Goal: Task Accomplishment & Management: Manage account settings

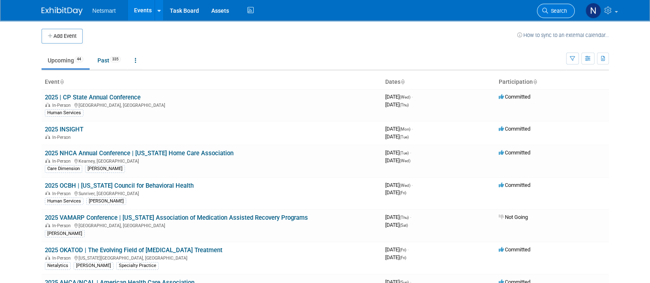
click at [547, 9] on icon at bounding box center [545, 11] width 6 height 6
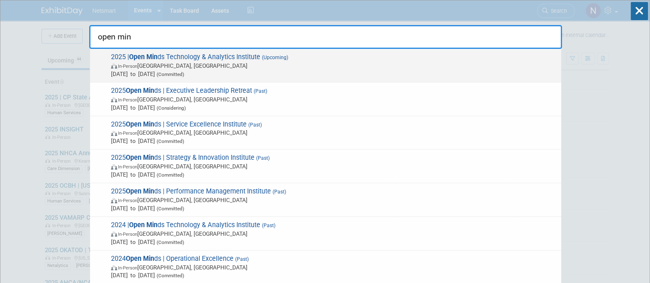
type input "open min"
click at [170, 58] on span "2025 | Open Min ds Technology & Analytics Institute (Upcoming) In-Person Philad…" at bounding box center [333, 65] width 449 height 25
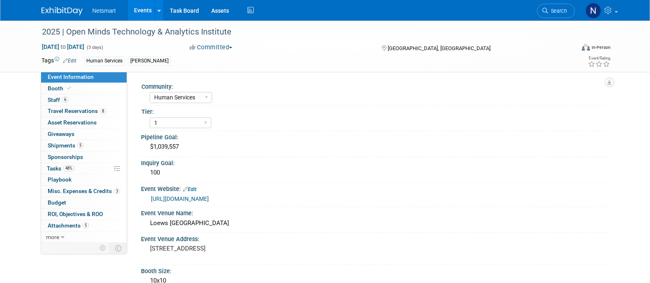
select select "Human Services"
select select "1"
select select "Yes"
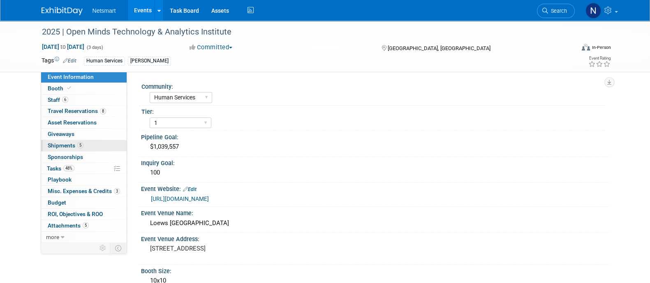
click at [85, 143] on link "5 Shipments 5" at bounding box center [84, 145] width 86 height 11
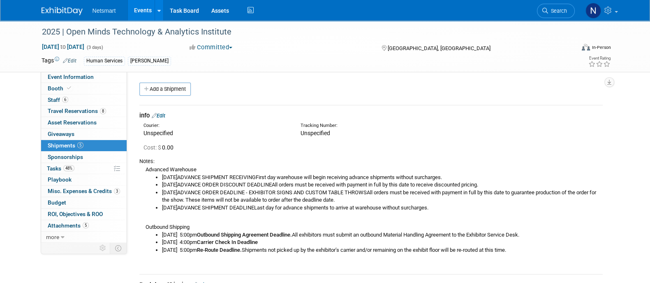
click at [559, 9] on span "Search" at bounding box center [557, 11] width 19 height 6
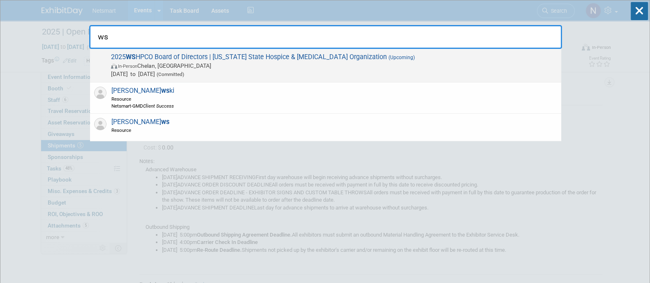
type input "ws"
click at [187, 62] on span "In-Person Chelan, WA" at bounding box center [334, 66] width 446 height 8
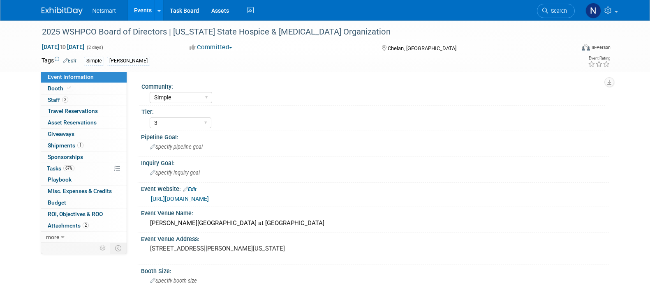
select select "Simple"
select select "3"
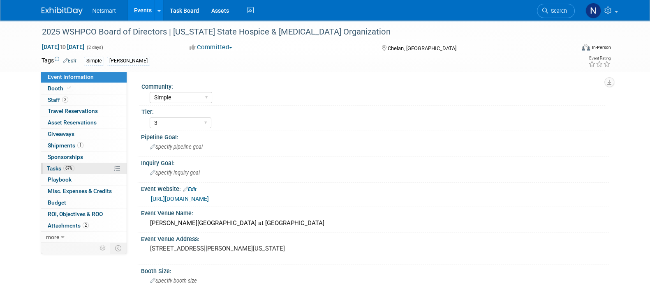
click at [76, 167] on link "67% Tasks 67%" at bounding box center [84, 168] width 86 height 11
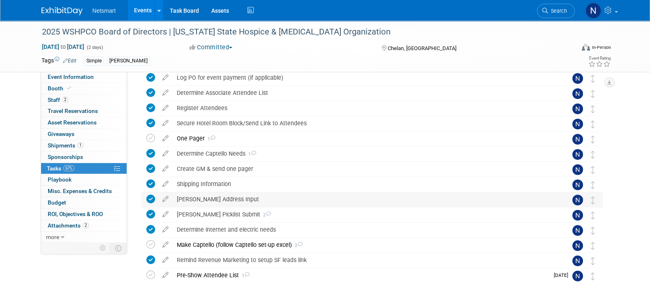
scroll to position [102, 0]
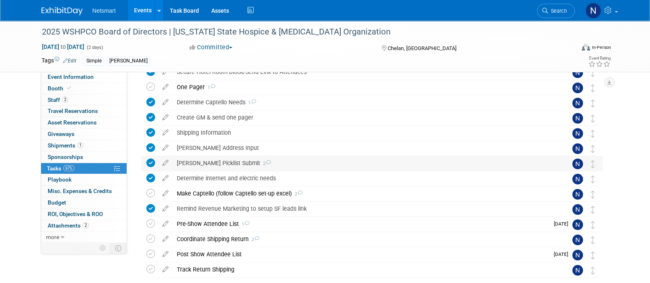
click at [204, 163] on div "Derse Picklist Submit 2" at bounding box center [364, 163] width 383 height 14
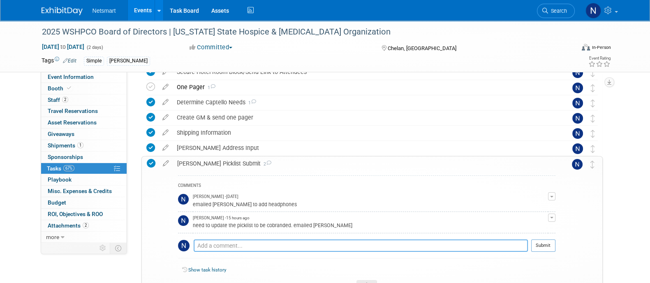
click at [215, 242] on textarea at bounding box center [361, 246] width 334 height 12
type textarea "Kim said she updated so just need to check when I get the review email"
click at [543, 243] on button "Submit" at bounding box center [543, 246] width 24 height 12
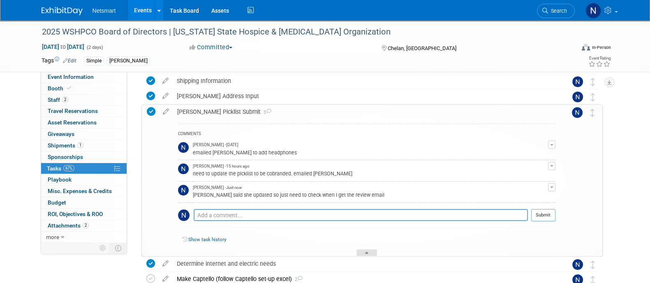
click at [366, 252] on icon at bounding box center [366, 254] width 3 height 5
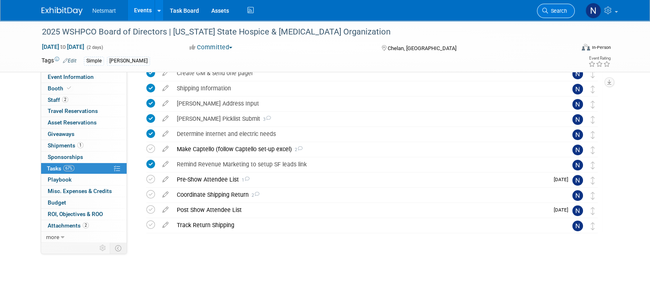
click at [575, 9] on ul "Search" at bounding box center [559, 10] width 44 height 20
click at [564, 12] on span "Search" at bounding box center [557, 11] width 19 height 6
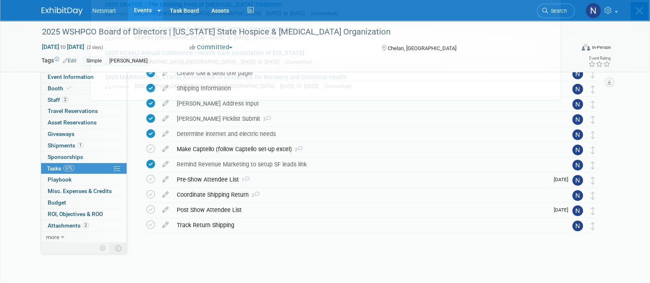
scroll to position [0, 0]
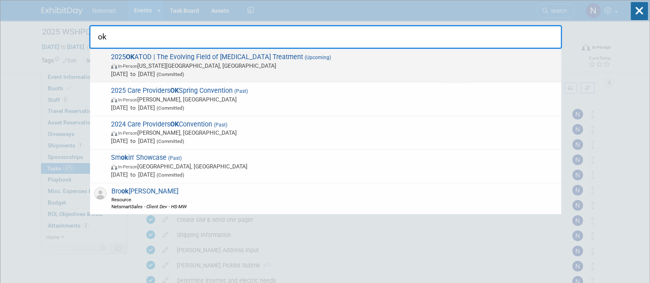
type input "ok"
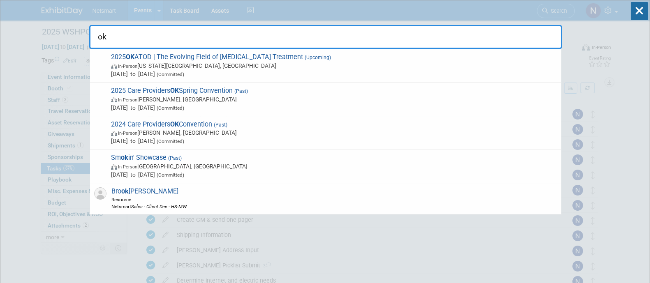
click at [164, 58] on span "2025 OK ATOD | The Evolving Field of Opioid Treatment (Upcoming) In-Person Okla…" at bounding box center [333, 65] width 449 height 25
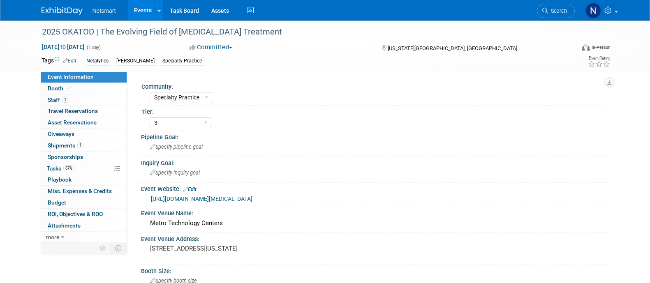
select select "Specialty Practice"
select select "3"
select select "No"
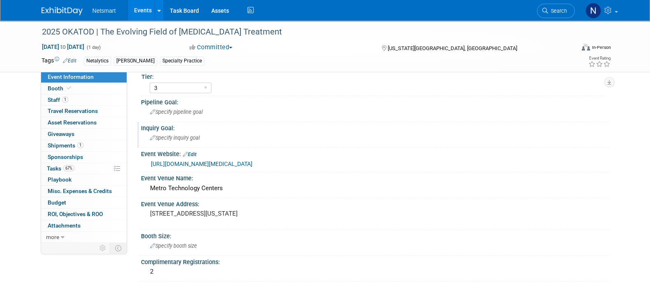
scroll to position [51, 0]
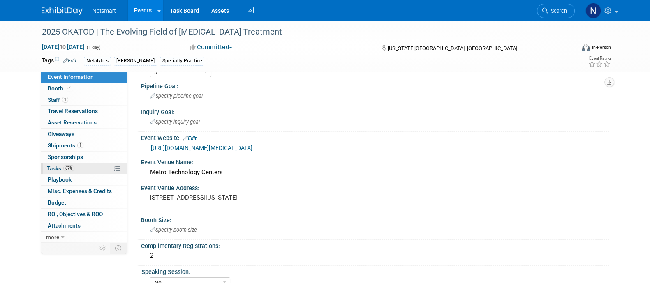
click at [82, 169] on link "67% Tasks 67%" at bounding box center [84, 168] width 86 height 11
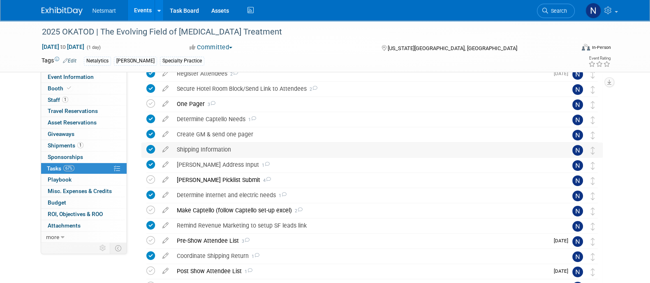
scroll to position [147, 0]
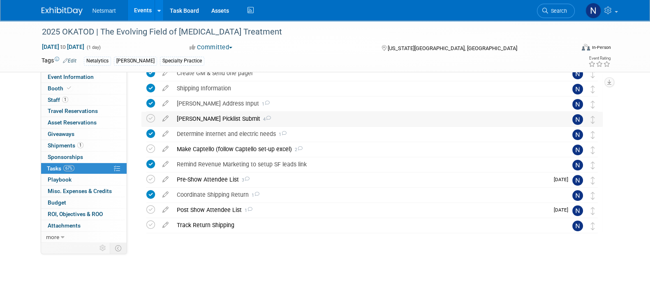
click at [207, 118] on div "Derse Picklist Submit 4" at bounding box center [364, 119] width 383 height 14
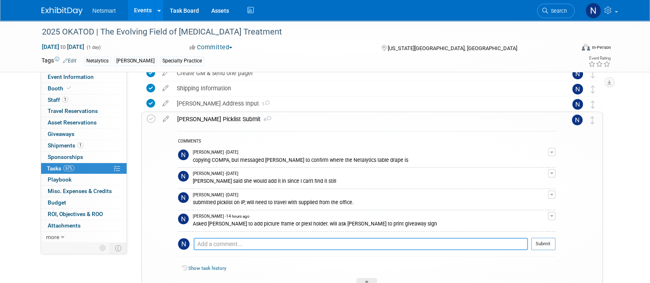
click at [224, 248] on textarea at bounding box center [361, 244] width 334 height 12
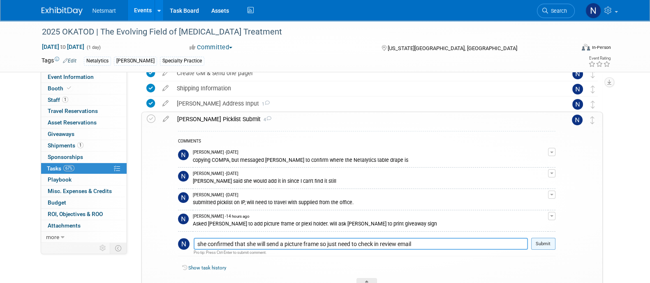
type textarea "she confirmed that she will send a picture frame so just need to check in revie…"
click at [539, 245] on button "Submit" at bounding box center [543, 244] width 24 height 12
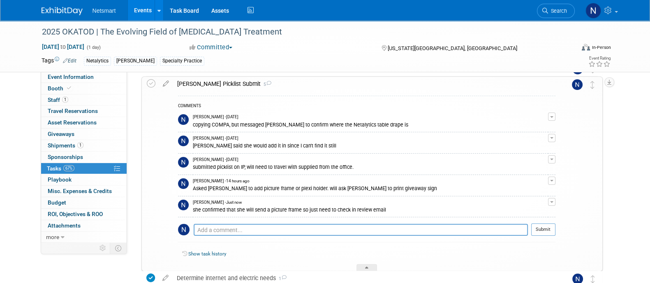
scroll to position [198, 0]
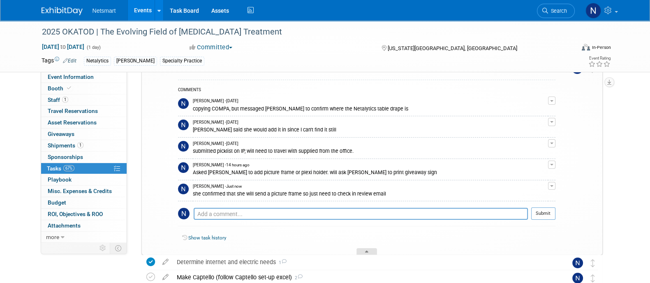
click at [370, 253] on div at bounding box center [366, 251] width 21 height 7
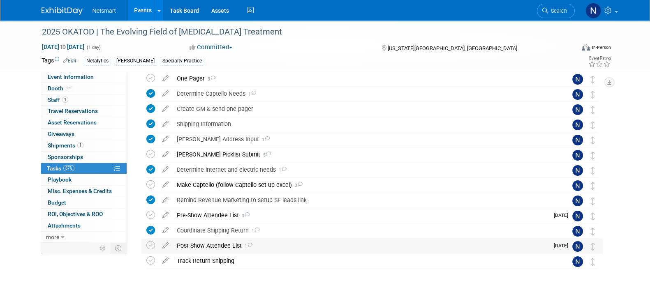
scroll to position [95, 0]
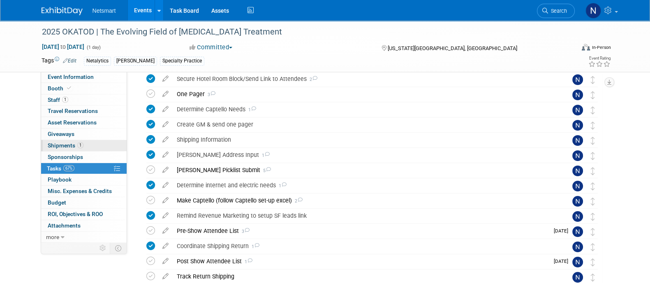
click at [79, 142] on span "1" at bounding box center [80, 145] width 6 height 6
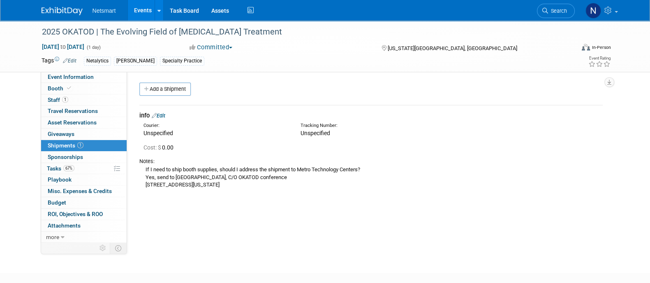
click at [201, 173] on div "If I need to ship booth supplies, should I address the shipment to Metro Techno…" at bounding box center [370, 177] width 463 height 24
drag, startPoint x: 176, startPoint y: 175, endPoint x: 237, endPoint y: 177, distance: 60.5
click at [237, 177] on div "If I need to ship booth supplies, should I address the shipment to Metro Techno…" at bounding box center [370, 177] width 463 height 24
copy div "Metro Technology Centers"
click at [561, 12] on span "Search" at bounding box center [557, 11] width 19 height 6
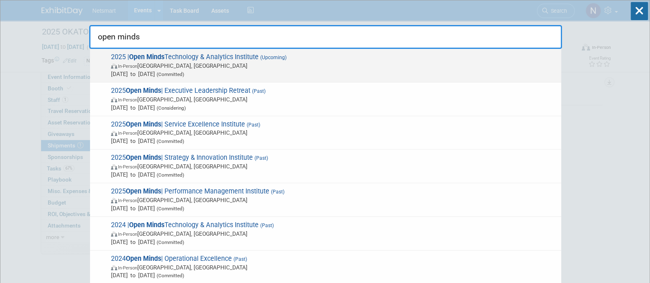
type input "open minds"
click at [243, 60] on span "2025 | Open Minds Technology & Analytics Institute (Upcoming) In-Person Philade…" at bounding box center [333, 65] width 449 height 25
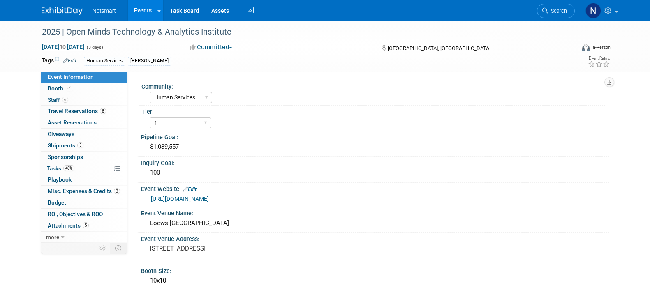
select select "Human Services"
select select "1"
select select "Yes"
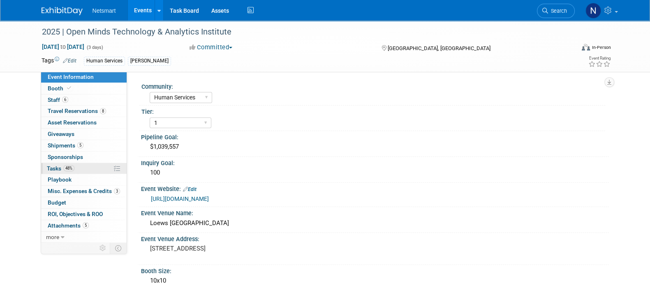
click at [74, 169] on link "48% Tasks 48%" at bounding box center [84, 168] width 86 height 11
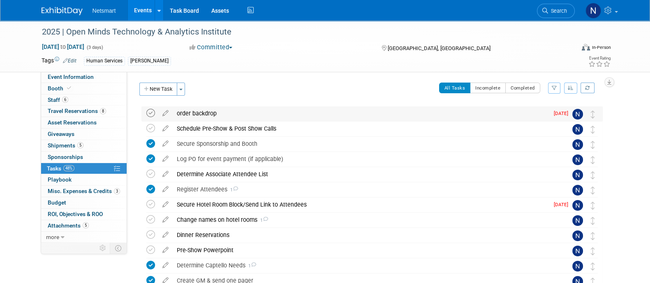
click at [151, 113] on icon at bounding box center [150, 113] width 9 height 9
click at [88, 99] on link "6 Staff 6" at bounding box center [84, 100] width 86 height 11
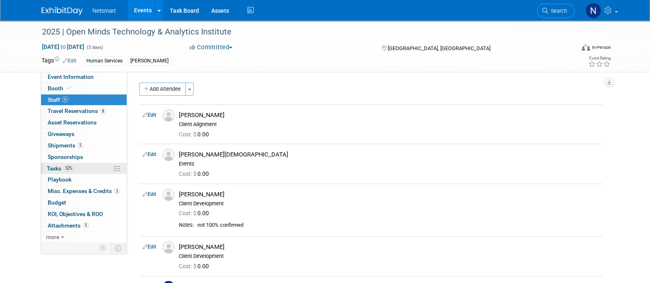
click at [80, 167] on link "52% Tasks 52%" at bounding box center [84, 168] width 86 height 11
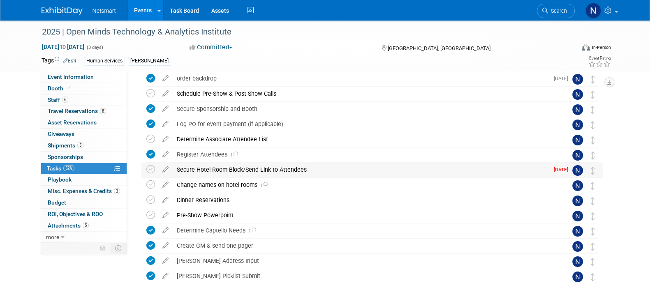
scroll to position [51, 0]
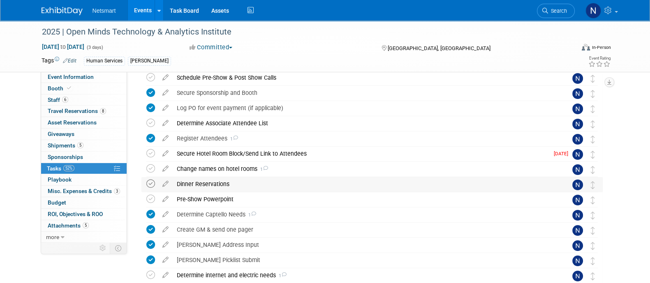
click at [152, 185] on icon at bounding box center [150, 184] width 9 height 9
click at [149, 199] on icon at bounding box center [150, 199] width 9 height 9
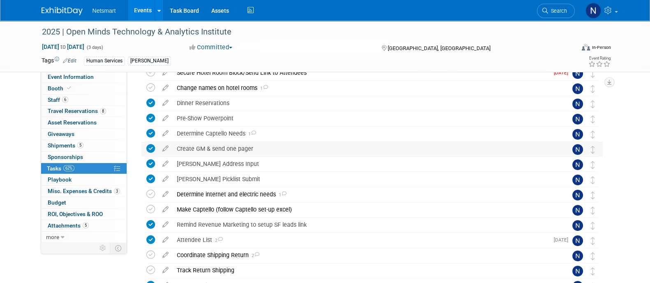
scroll to position [154, 0]
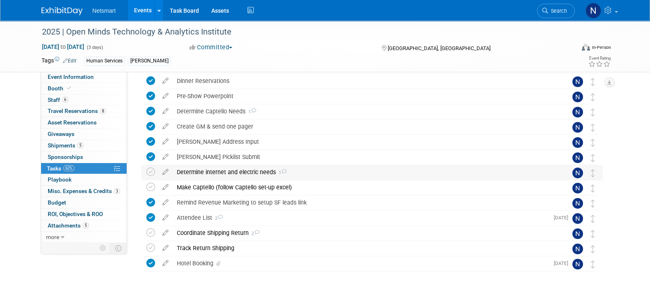
click at [202, 174] on div "Determine internet and electric needs 1" at bounding box center [364, 172] width 383 height 14
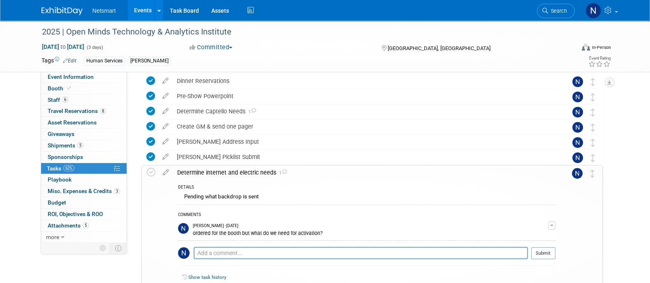
click at [201, 172] on div "Determine internet and electric needs 1" at bounding box center [364, 173] width 382 height 14
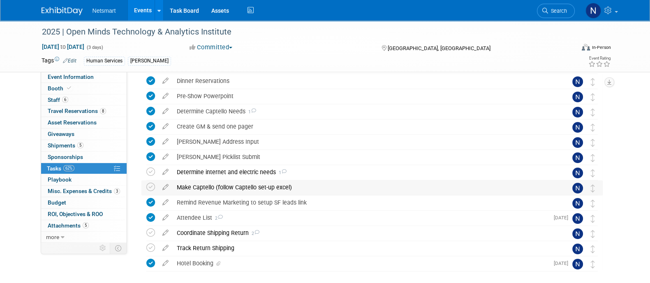
click at [228, 188] on div "Make Captello (follow Captello set-up excel)" at bounding box center [364, 187] width 383 height 14
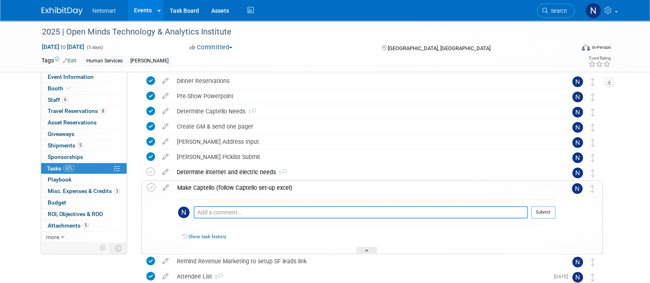
click at [228, 188] on div "Make Captello (follow Captello set-up excel)" at bounding box center [364, 188] width 382 height 14
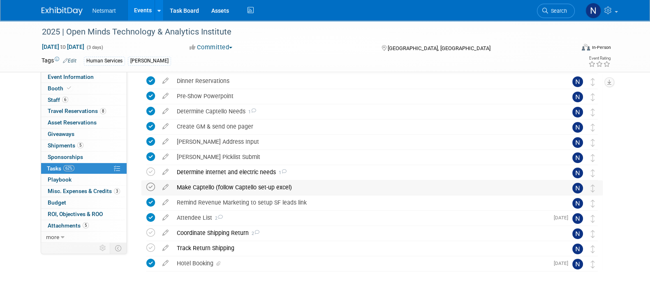
click at [148, 186] on icon at bounding box center [150, 187] width 9 height 9
click at [195, 231] on div "Coordinate Shipping Return 2" at bounding box center [364, 233] width 383 height 14
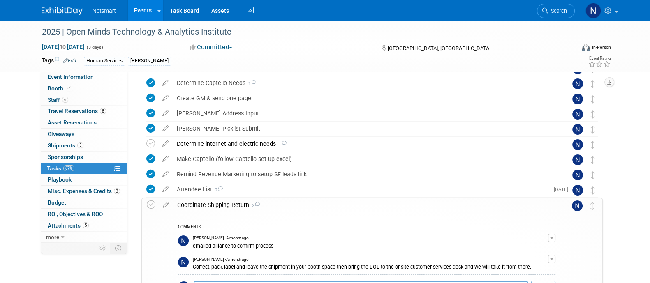
scroll to position [205, 0]
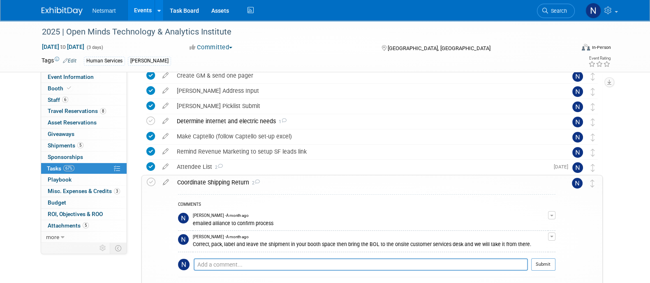
click at [203, 183] on div "Coordinate Shipping Return 2" at bounding box center [364, 183] width 382 height 14
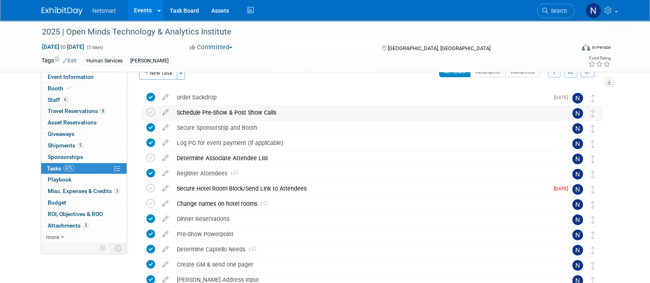
scroll to position [0, 0]
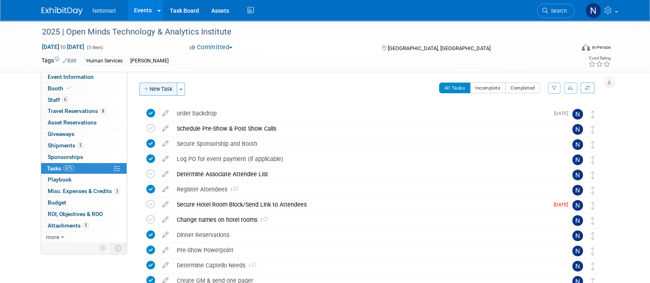
click at [161, 86] on button "New Task" at bounding box center [158, 89] width 38 height 13
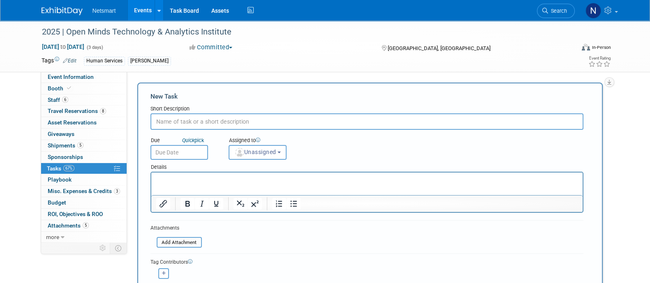
click at [185, 115] on input "text" at bounding box center [366, 121] width 433 height 16
click at [247, 152] on span "Unassigned" at bounding box center [255, 152] width 42 height 7
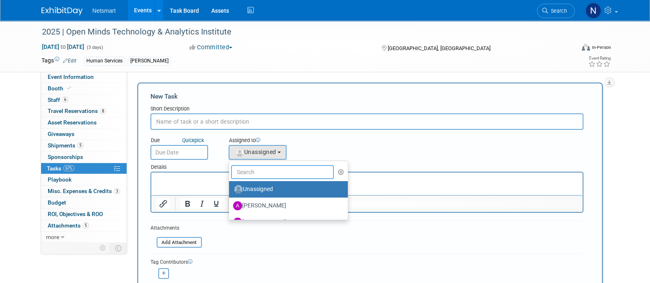
click at [252, 171] on input "text" at bounding box center [282, 172] width 103 height 14
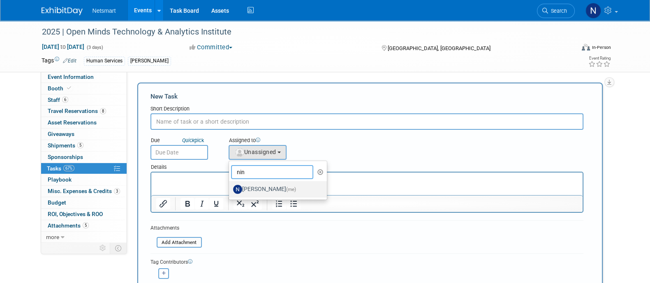
type input "nin"
click at [247, 187] on label "Nina Finn (me)" at bounding box center [276, 189] width 86 height 13
click at [230, 187] on input "Nina Finn (me)" at bounding box center [227, 188] width 5 height 5
select select "a52b5e8a-b2fd-4a4e-8599-2a3670a086e7"
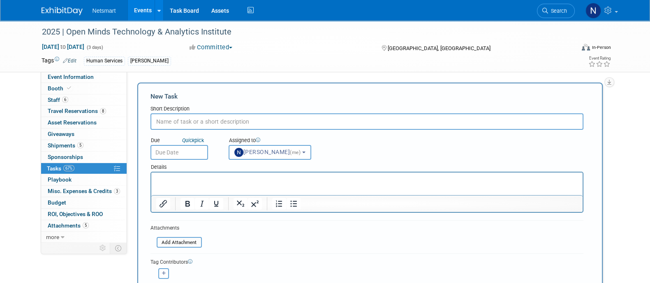
click at [208, 114] on input "text" at bounding box center [366, 121] width 433 height 16
drag, startPoint x: 243, startPoint y: 118, endPoint x: 113, endPoint y: 112, distance: 130.0
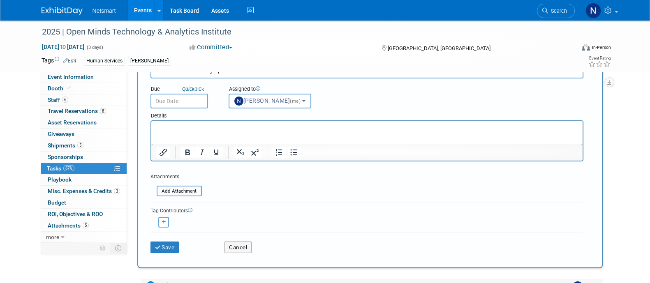
scroll to position [102, 0]
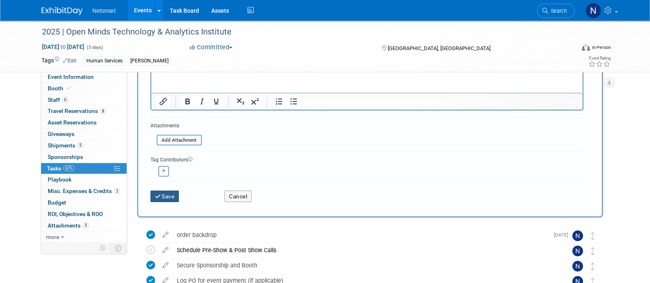
type input "AI Data Lab - totem graphics"
drag, startPoint x: 169, startPoint y: 196, endPoint x: 174, endPoint y: 203, distance: 8.6
click at [169, 196] on button "Save" at bounding box center [164, 197] width 29 height 12
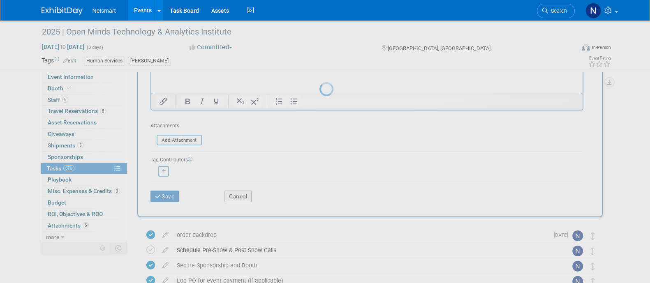
scroll to position [0, 0]
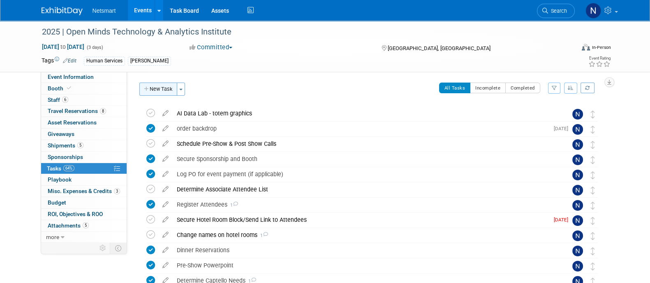
click at [157, 85] on button "New Task" at bounding box center [158, 89] width 38 height 13
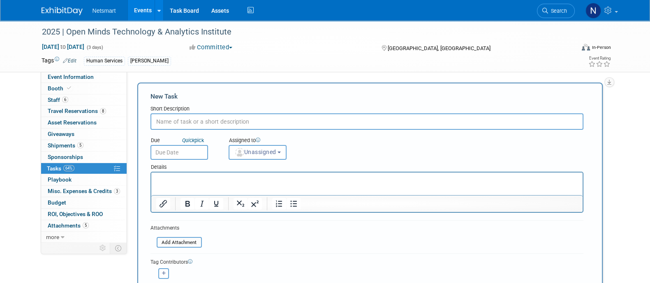
click at [185, 123] on input "text" at bounding box center [366, 121] width 433 height 16
paste input "AI Data Lab - totem graphics"
drag, startPoint x: 238, startPoint y: 118, endPoint x: 207, endPoint y: 120, distance: 31.7
click at [207, 120] on input "AI Data Lab - totem graphics" at bounding box center [366, 121] width 433 height 16
type input "AI Data Lab - totem shipping logistics"
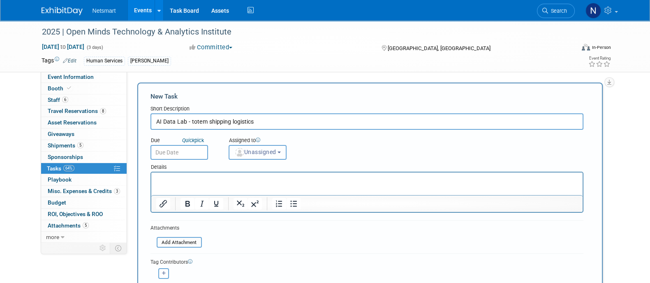
click at [243, 154] on img "button" at bounding box center [239, 152] width 9 height 9
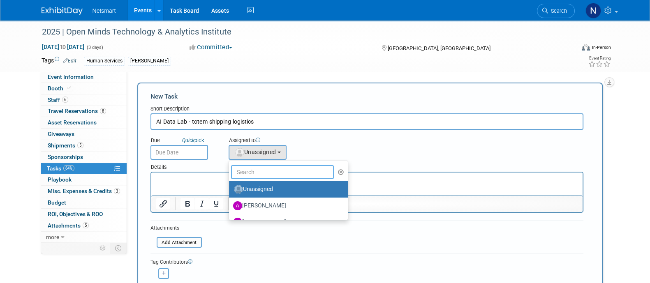
click at [248, 173] on input "text" at bounding box center [282, 172] width 103 height 14
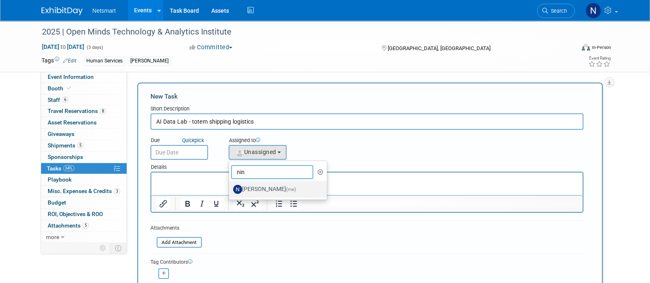
type input "nin"
drag, startPoint x: 96, startPoint y: 16, endPoint x: 247, endPoint y: 188, distance: 228.7
click at [247, 188] on label "Nina Finn (me)" at bounding box center [276, 189] width 86 height 13
click at [230, 188] on input "Nina Finn (me)" at bounding box center [227, 188] width 5 height 5
select select "a52b5e8a-b2fd-4a4e-8599-2a3670a086e7"
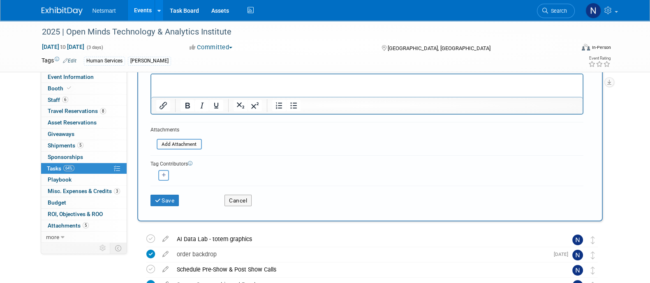
scroll to position [102, 0]
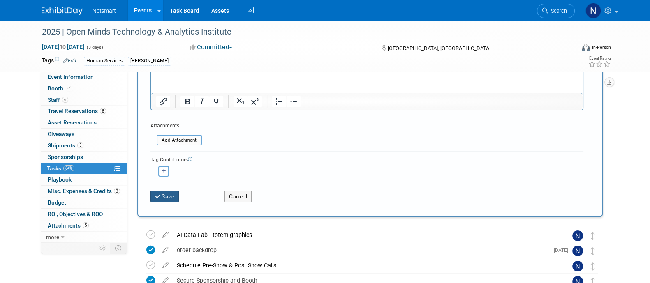
click at [167, 194] on button "Save" at bounding box center [164, 197] width 29 height 12
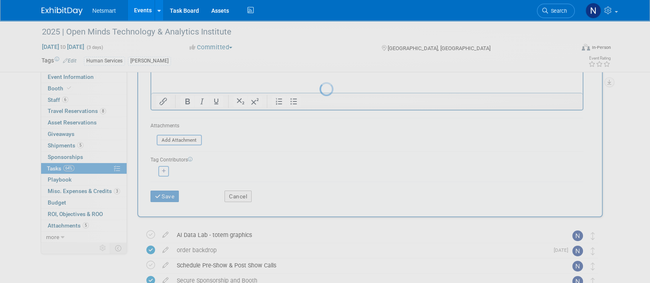
scroll to position [0, 0]
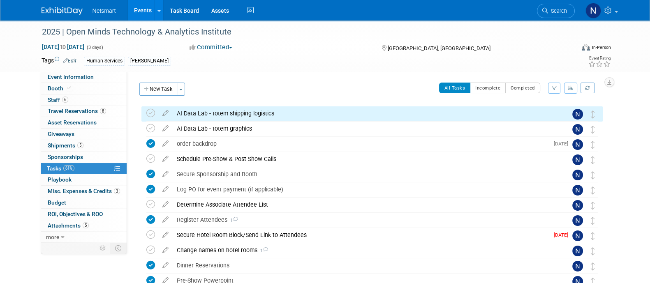
click at [157, 88] on button "New Task" at bounding box center [158, 89] width 38 height 13
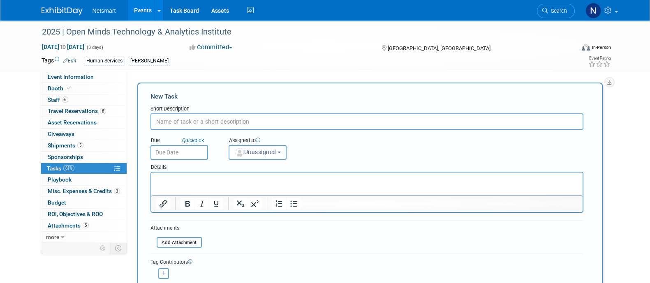
click at [195, 123] on input "text" at bounding box center [366, 121] width 433 height 16
drag, startPoint x: 246, startPoint y: 120, endPoint x: 190, endPoint y: 120, distance: 55.9
click at [190, 120] on input "AI Data Lab - totem graphics" at bounding box center [366, 121] width 433 height 16
type input "AI Data Lab - tv order"
click at [266, 156] on button "Unassigned" at bounding box center [258, 152] width 58 height 15
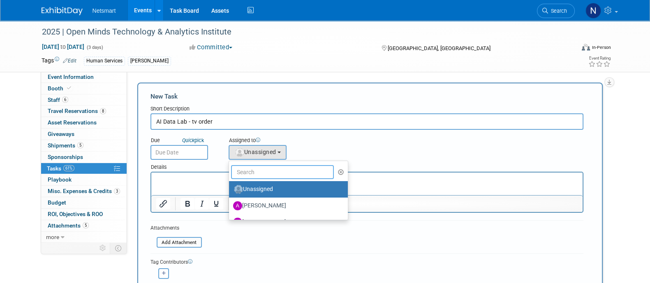
click at [253, 173] on input "text" at bounding box center [282, 172] width 103 height 14
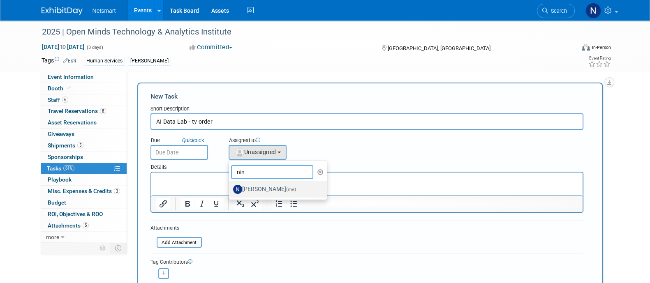
type input "nin"
click at [251, 189] on label "Nina Finn (me)" at bounding box center [276, 189] width 86 height 13
click at [230, 189] on input "Nina Finn (me)" at bounding box center [227, 188] width 5 height 5
select select "a52b5e8a-b2fd-4a4e-8599-2a3670a086e7"
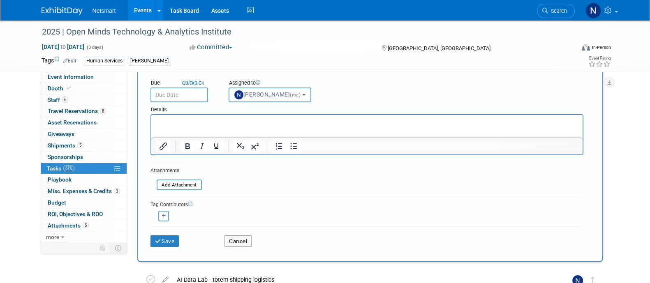
scroll to position [102, 0]
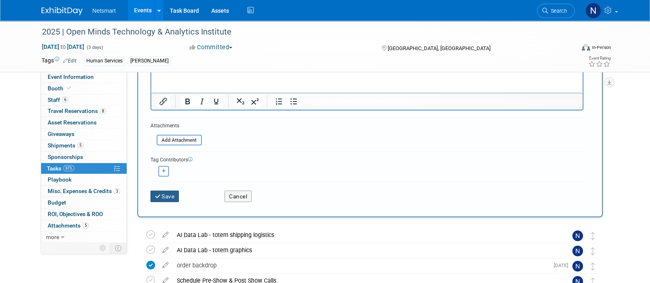
click at [167, 197] on button "Save" at bounding box center [164, 197] width 29 height 12
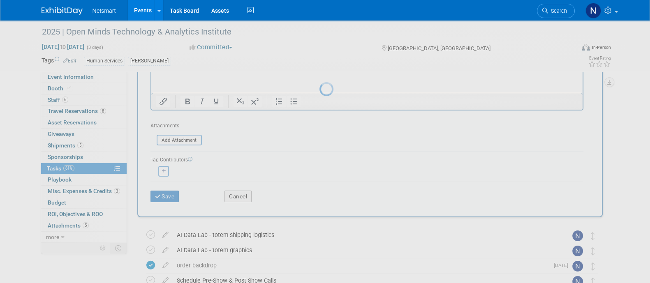
scroll to position [0, 0]
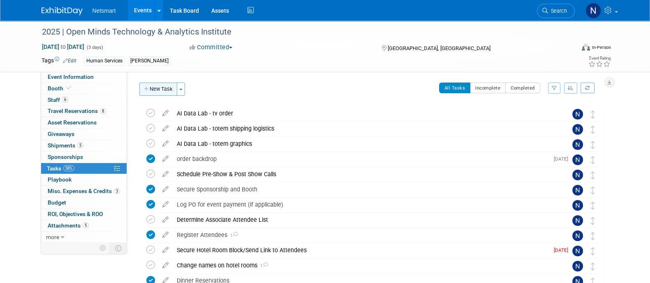
click at [162, 84] on button "New Task" at bounding box center [158, 89] width 38 height 13
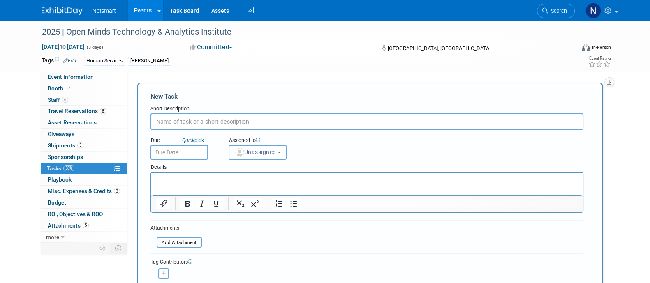
click at [198, 121] on input "text" at bounding box center [366, 121] width 433 height 16
click at [204, 120] on input "text" at bounding box center [366, 121] width 433 height 16
drag, startPoint x: 327, startPoint y: 118, endPoint x: 189, endPoint y: 123, distance: 137.8
click at [189, 123] on input "AI Data Lab - totem graphics AI Data Lab - totem graphics" at bounding box center [366, 121] width 433 height 16
type input "AI Data Lab - power"
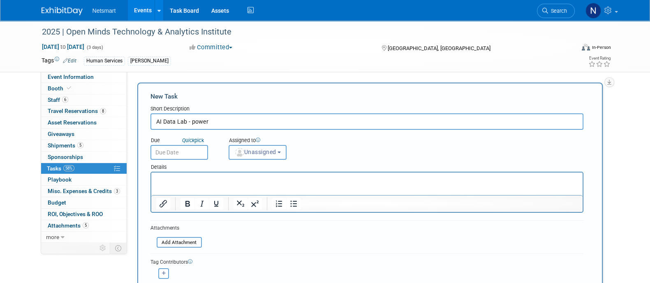
click at [254, 155] on button "Unassigned" at bounding box center [258, 152] width 58 height 15
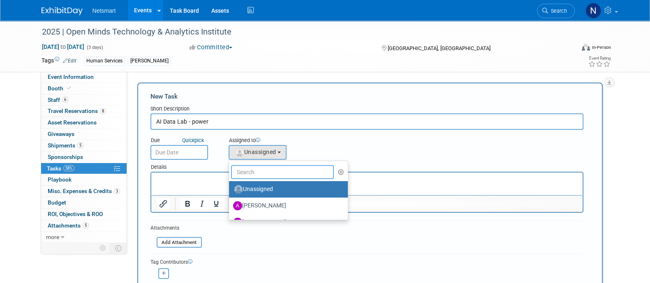
click at [255, 169] on input "text" at bounding box center [282, 172] width 103 height 14
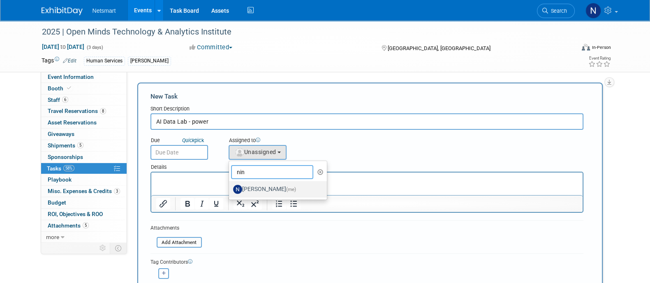
type input "nin"
click at [245, 184] on label "Nina Finn (me)" at bounding box center [276, 189] width 86 height 13
click at [230, 186] on input "Nina Finn (me)" at bounding box center [227, 188] width 5 height 5
select select "a52b5e8a-b2fd-4a4e-8599-2a3670a086e7"
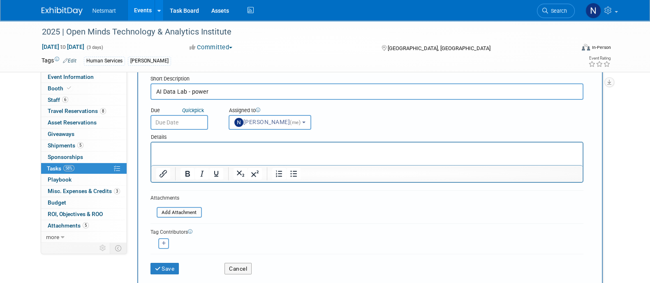
scroll to position [51, 0]
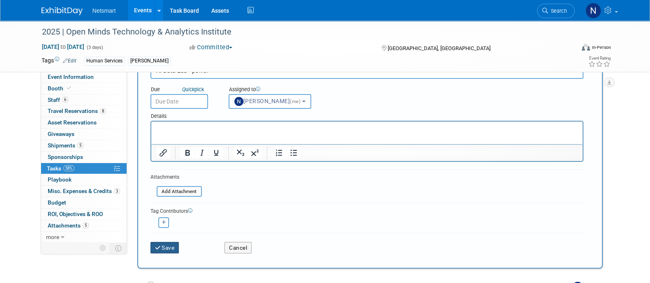
click at [172, 248] on button "Save" at bounding box center [164, 248] width 29 height 12
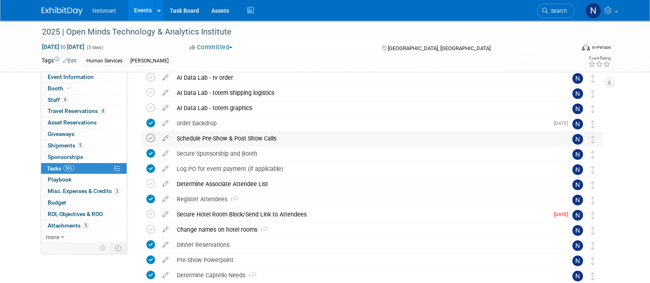
click at [153, 139] on icon at bounding box center [150, 138] width 9 height 9
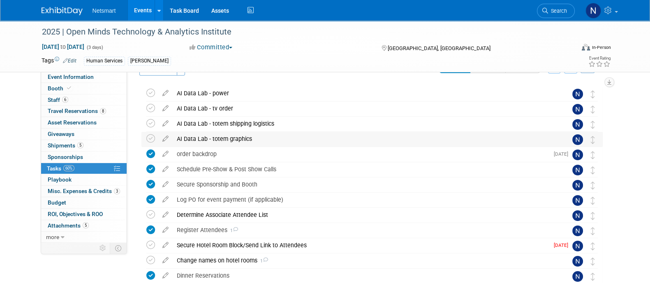
scroll to position [0, 0]
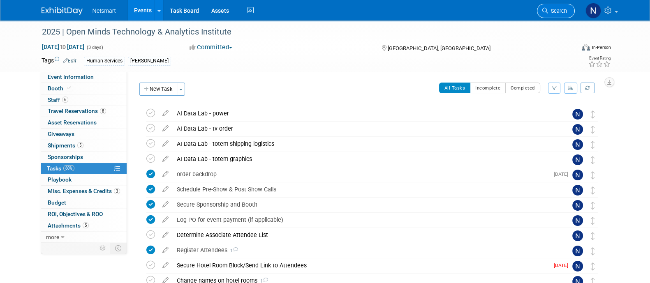
click at [565, 8] on span "Search" at bounding box center [557, 11] width 19 height 6
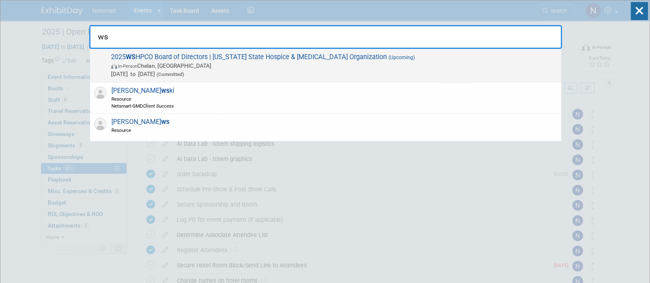
type input "ws"
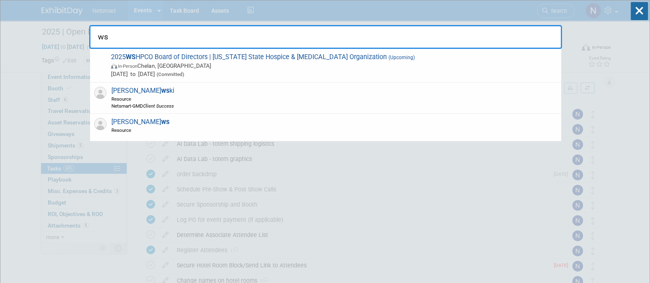
click at [218, 62] on span "In-Person Chelan, WA" at bounding box center [334, 66] width 446 height 8
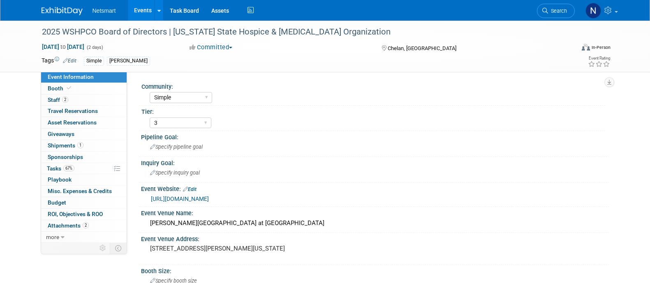
select select "Simple"
select select "3"
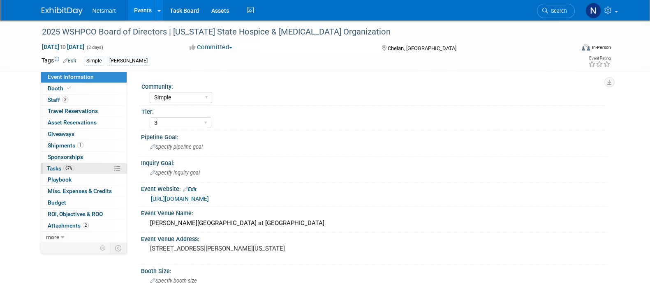
click at [87, 169] on link "67% Tasks 67%" at bounding box center [84, 168] width 86 height 11
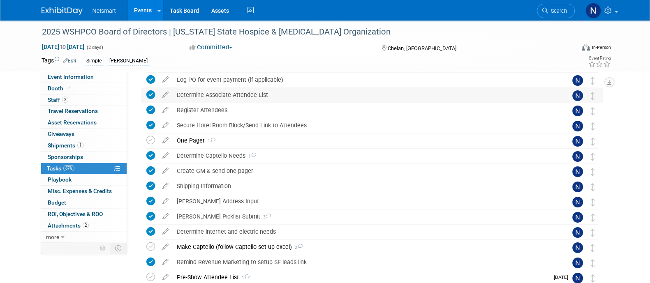
scroll to position [147, 0]
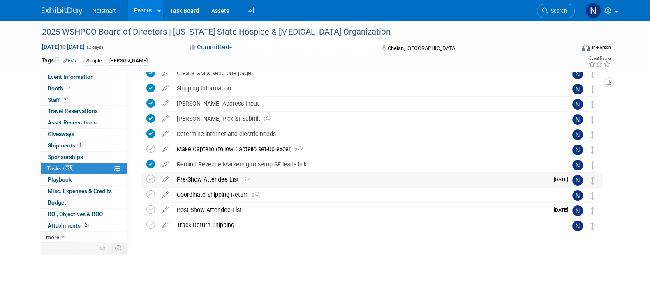
click at [236, 179] on div "Pre-Show Attendee List 1" at bounding box center [361, 180] width 376 height 14
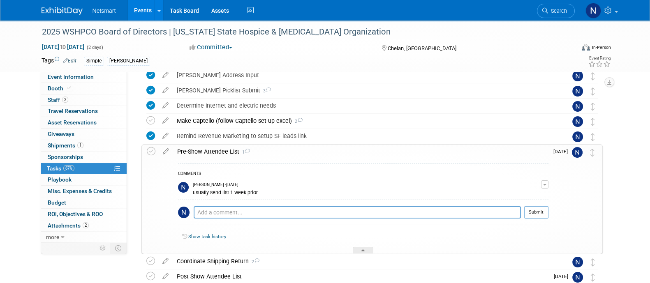
scroll to position [198, 0]
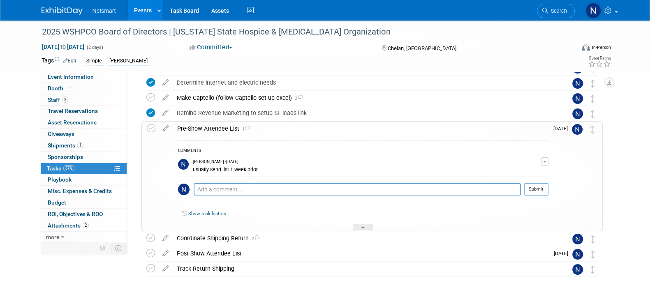
click at [367, 229] on div at bounding box center [363, 227] width 21 height 7
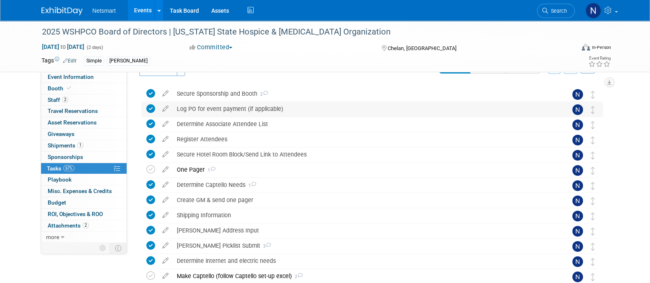
scroll to position [0, 0]
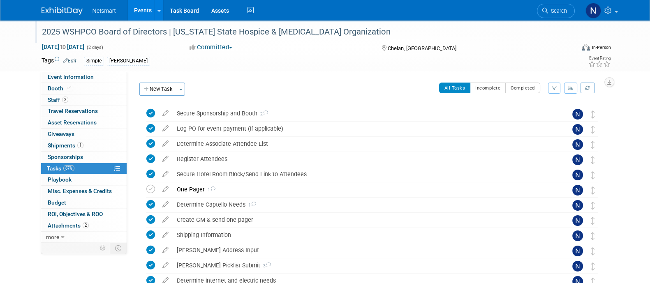
click at [84, 30] on div "2025 WSHPCO Board of Directors | [US_STATE] State Hospice & [MEDICAL_DATA] Orga…" at bounding box center [300, 32] width 523 height 15
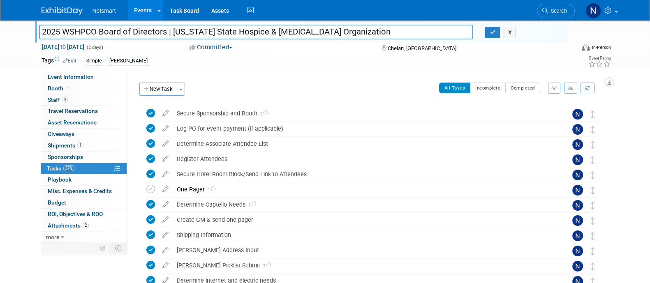
click at [550, 11] on span "Search" at bounding box center [557, 11] width 19 height 6
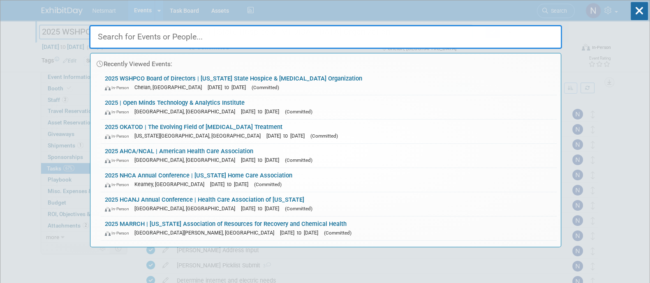
paste input "WSHPCO"
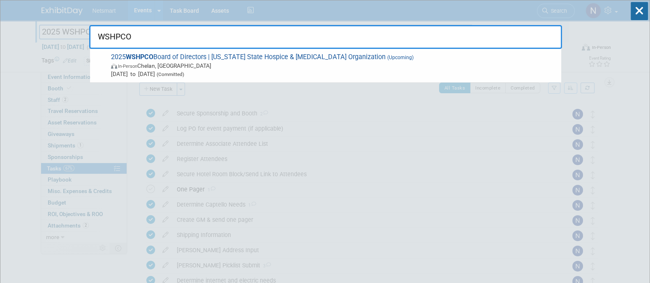
type input "WSHPCO"
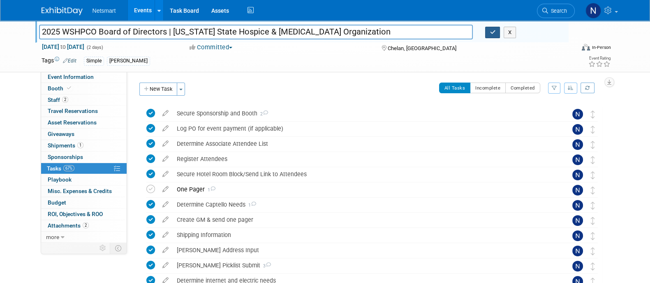
click at [493, 33] on icon "button" at bounding box center [493, 32] width 6 height 5
